Goal: Navigation & Orientation: Find specific page/section

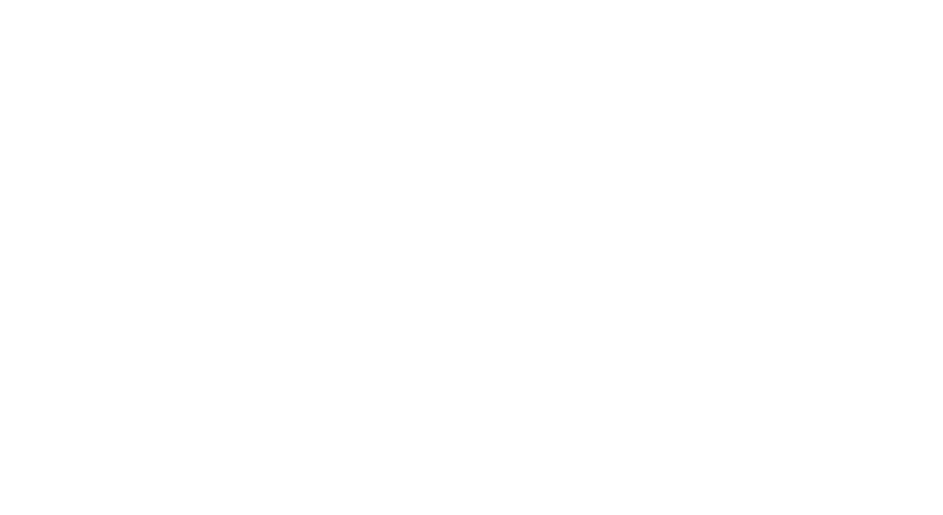
click at [543, 491] on div at bounding box center [471, 257] width 943 height 515
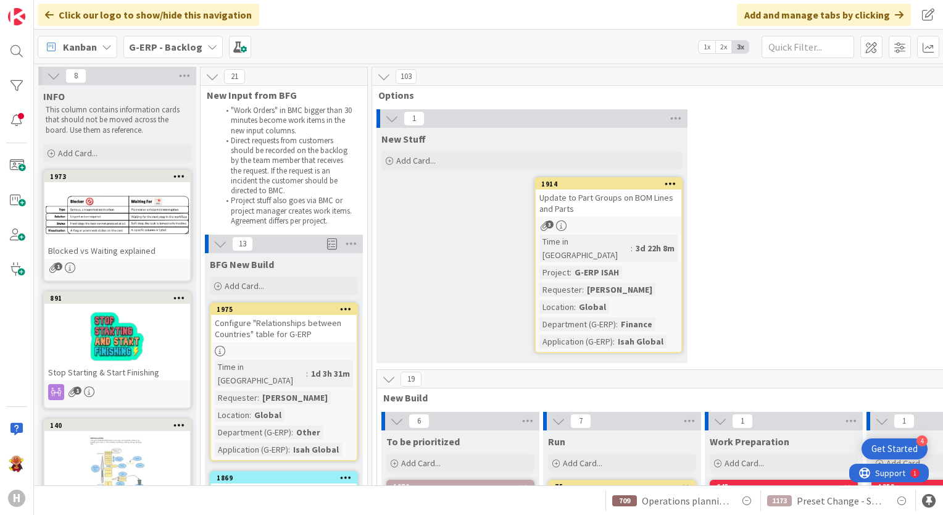
click at [178, 33] on div "Kanban G-ERP - Backlog 1x 2x 3x" at bounding box center [488, 47] width 909 height 34
click at [178, 36] on div "G-ERP - Backlog" at bounding box center [172, 47] width 99 height 22
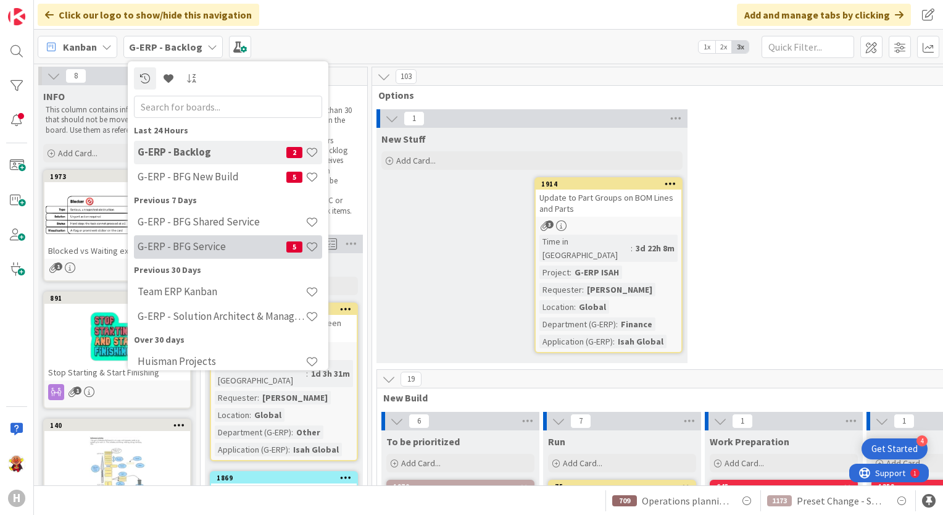
click at [182, 254] on div "G-ERP - BFG Service 5" at bounding box center [228, 246] width 188 height 23
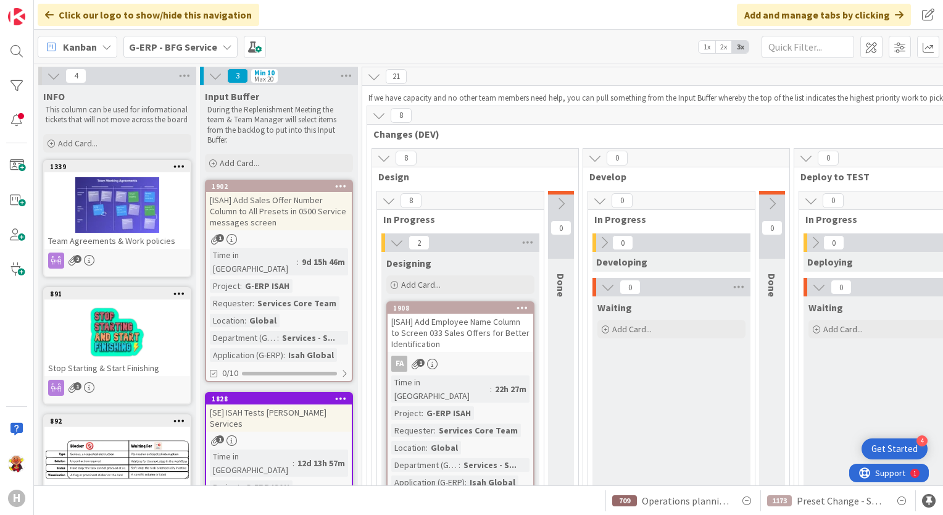
click at [316, 228] on div "[ISAH] Add Sales Offer Number Column to All Presets in 0500 Service messages sc…" at bounding box center [279, 211] width 146 height 38
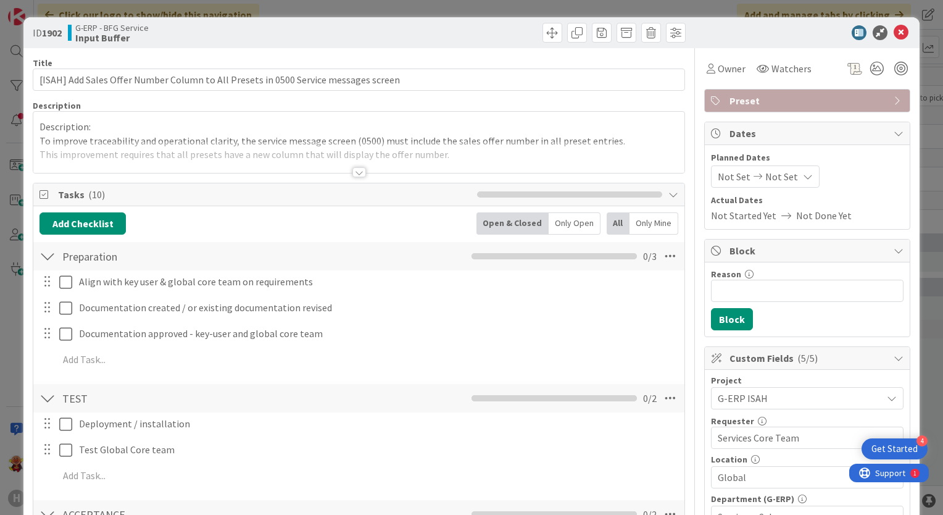
click at [363, 172] on div at bounding box center [358, 156] width 651 height 31
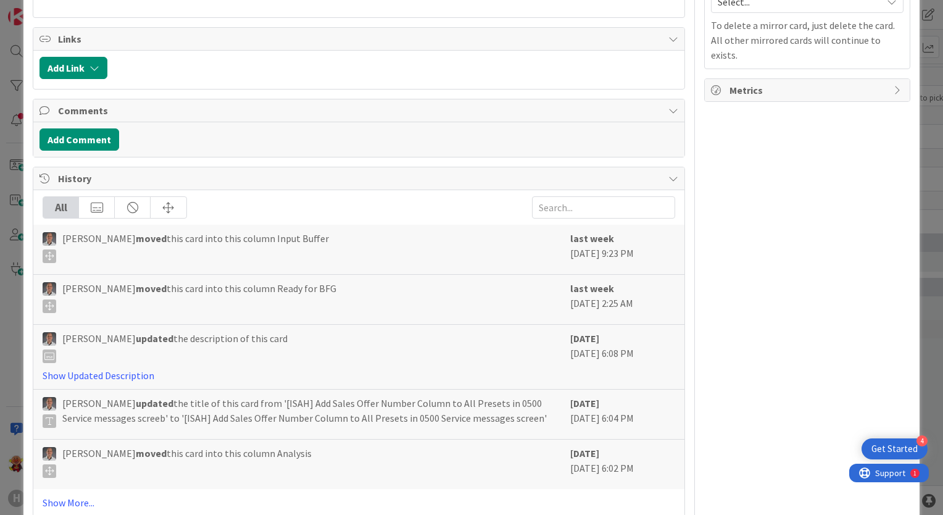
scroll to position [897, 0]
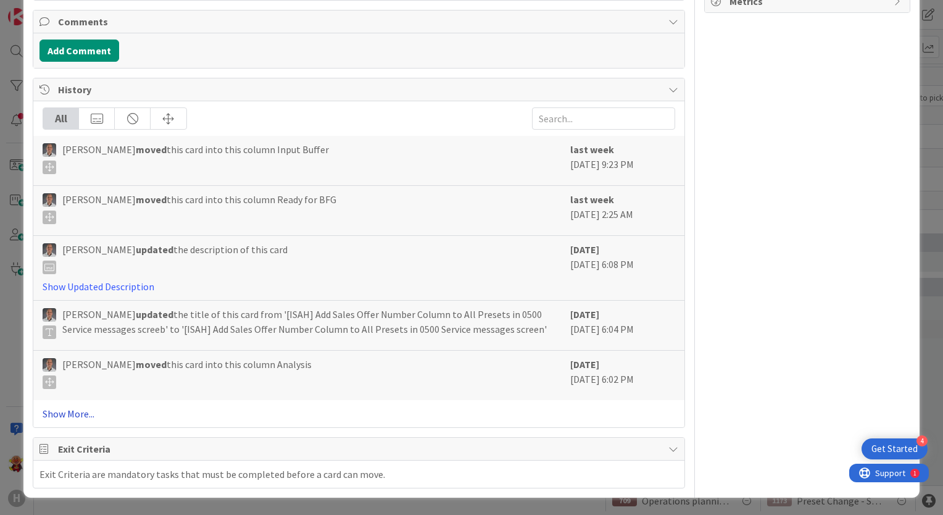
click at [70, 414] on link "Show More..." at bounding box center [359, 413] width 633 height 15
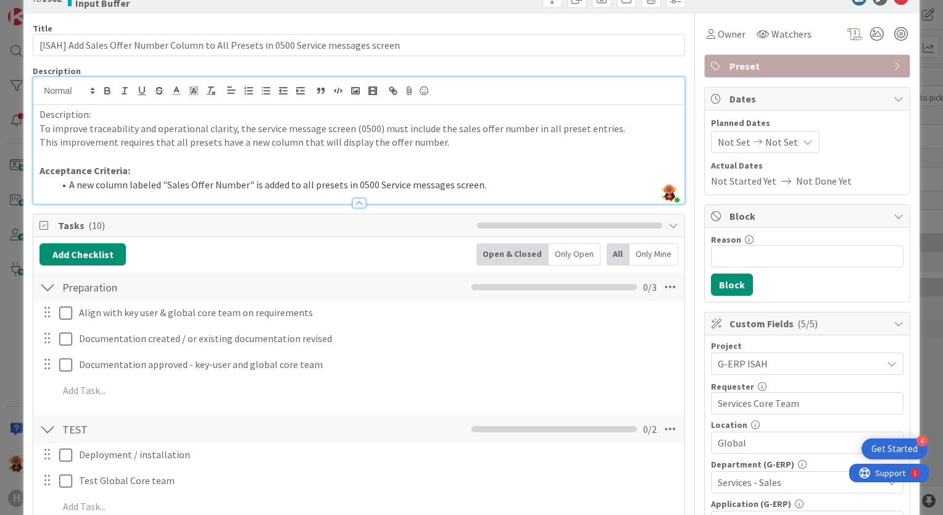
scroll to position [0, 0]
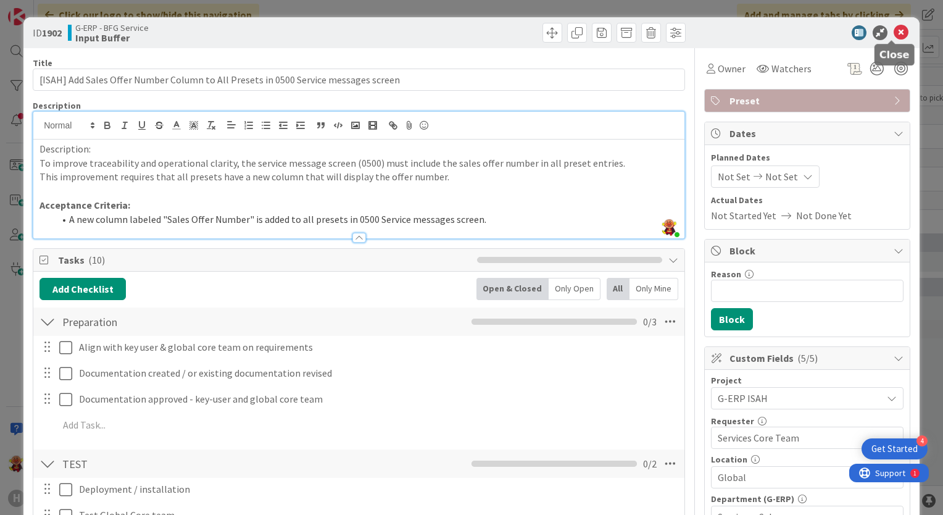
click at [894, 36] on icon at bounding box center [901, 32] width 15 height 15
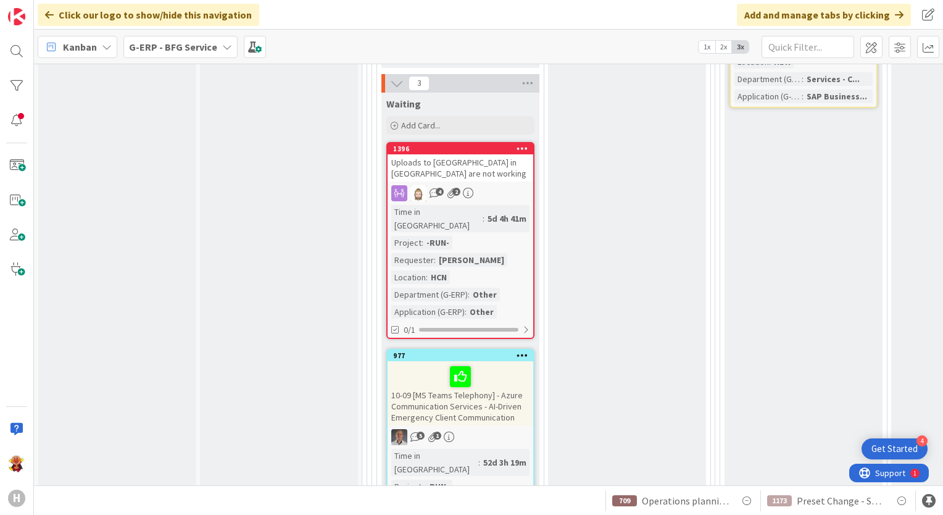
scroll to position [3333, 0]
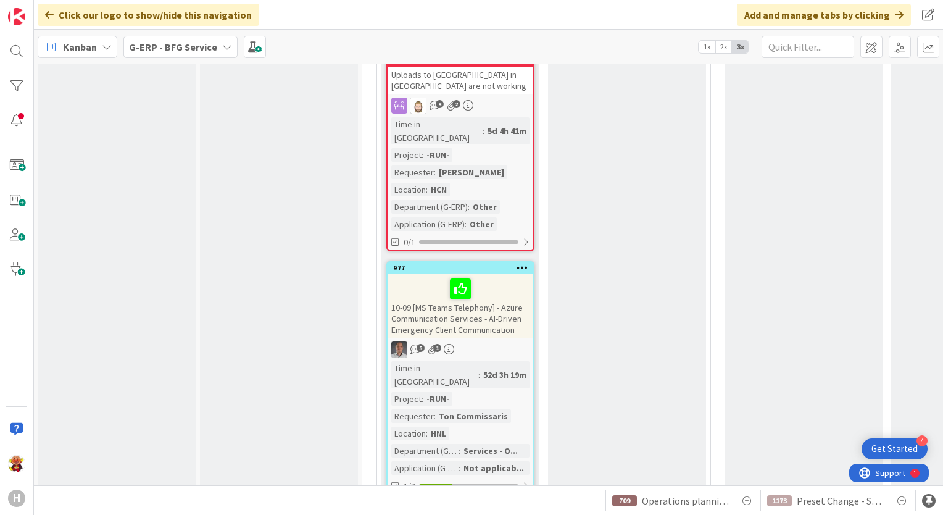
click at [154, 47] on b "G-ERP - BFG Service" at bounding box center [173, 47] width 88 height 12
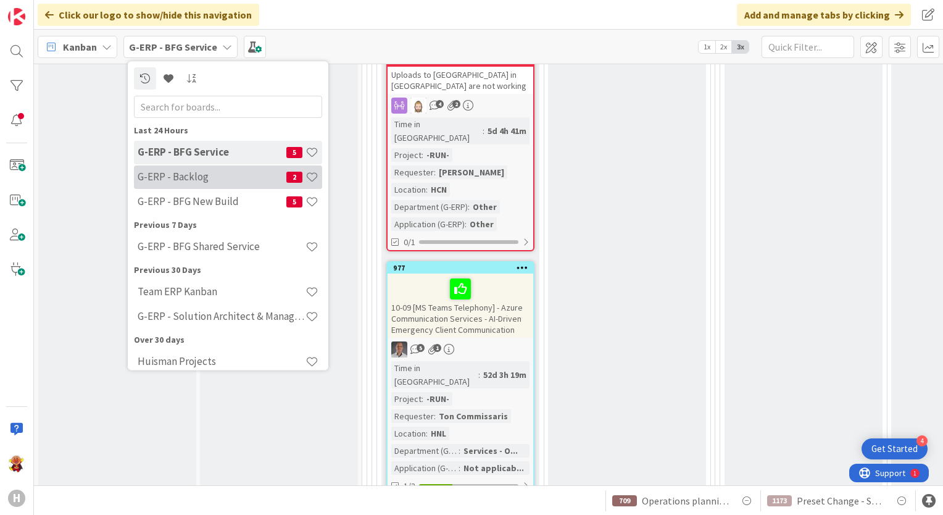
click at [232, 173] on h4 "G-ERP - Backlog" at bounding box center [212, 177] width 149 height 12
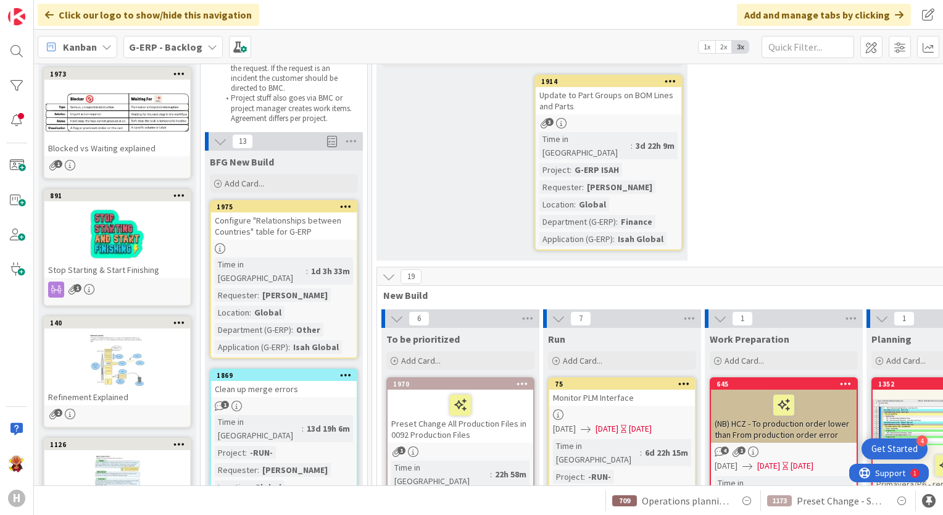
scroll to position [123, 0]
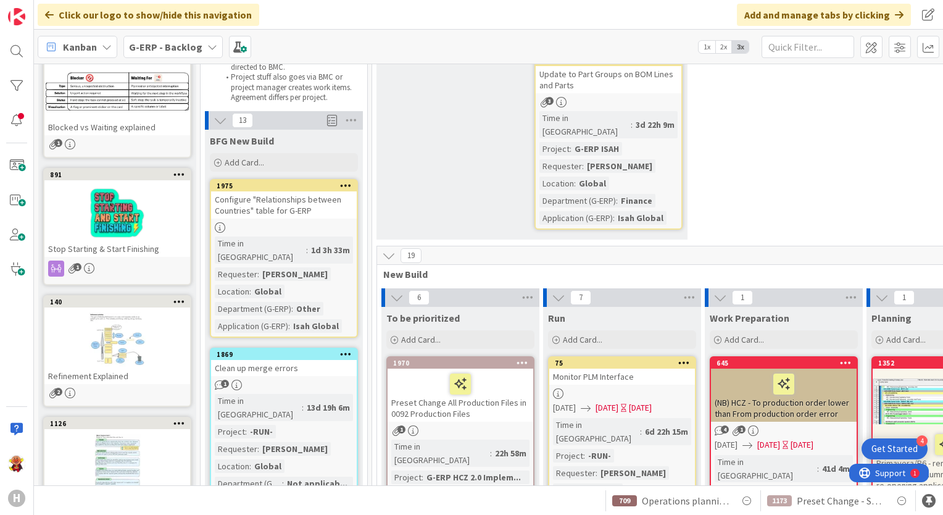
click at [344, 254] on div "Time in Column : 1d 3h 33m Requester : [PERSON_NAME] Location : Global Departme…" at bounding box center [284, 284] width 138 height 96
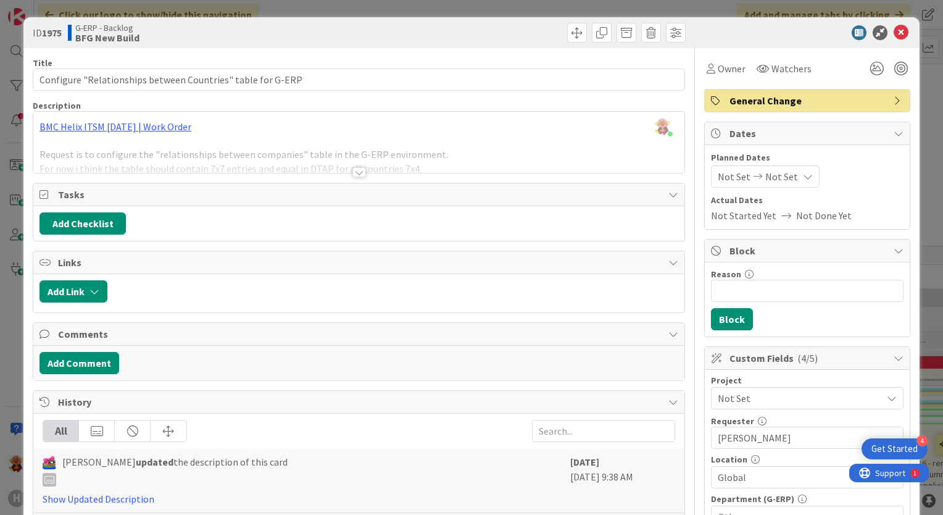
click at [352, 174] on div at bounding box center [359, 172] width 14 height 10
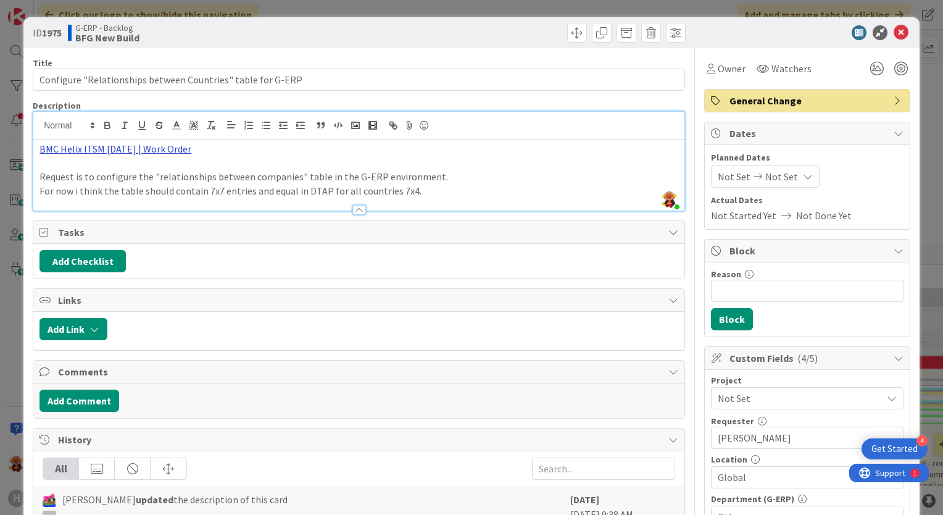
click at [181, 151] on link "BMC Helix ITSM [DATE] | Work Order" at bounding box center [115, 149] width 152 height 12
click at [142, 172] on link "[URL][PERSON_NAME][DOMAIN_NAME]" at bounding box center [110, 173] width 123 height 16
click at [894, 33] on icon at bounding box center [901, 32] width 15 height 15
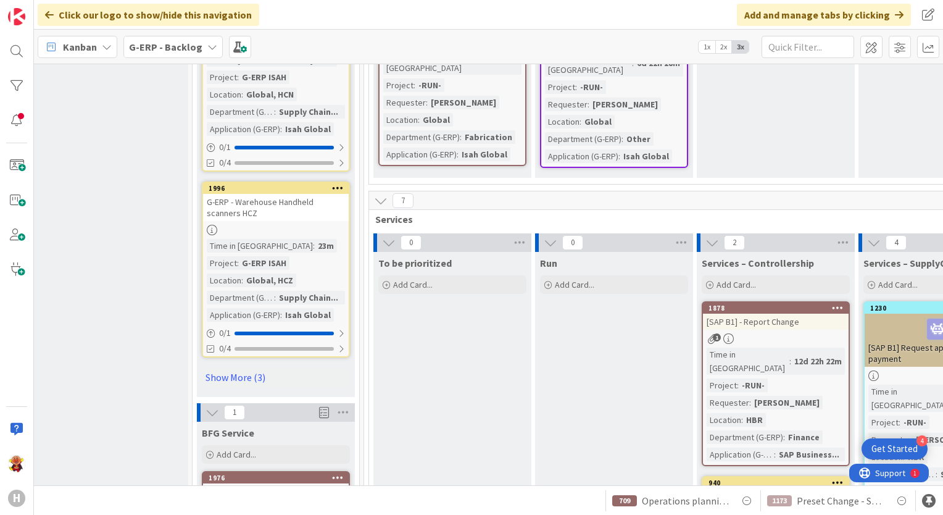
scroll to position [1728, 8]
